Goal: Navigation & Orientation: Go to known website

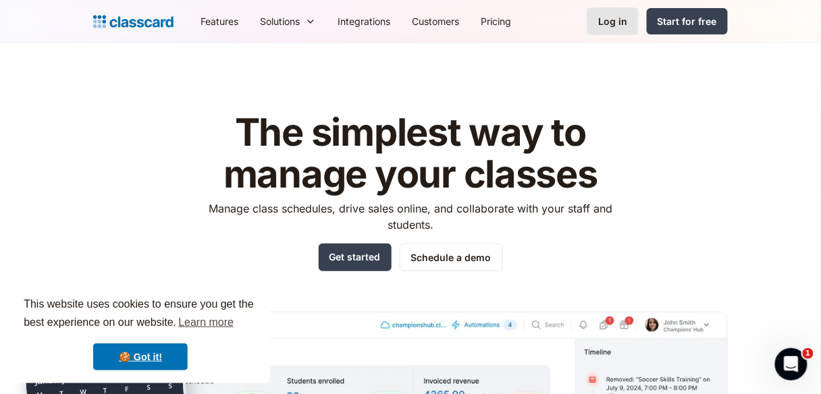
click at [618, 14] on link "Log in" at bounding box center [613, 21] width 52 height 28
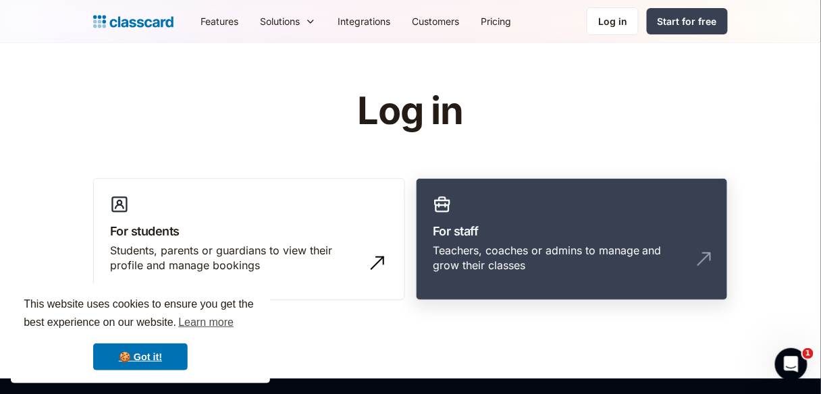
click at [661, 221] on link "For staff Teachers, coaches or admins to manage and grow their classes" at bounding box center [572, 239] width 312 height 123
